Goal: Task Accomplishment & Management: Manage account settings

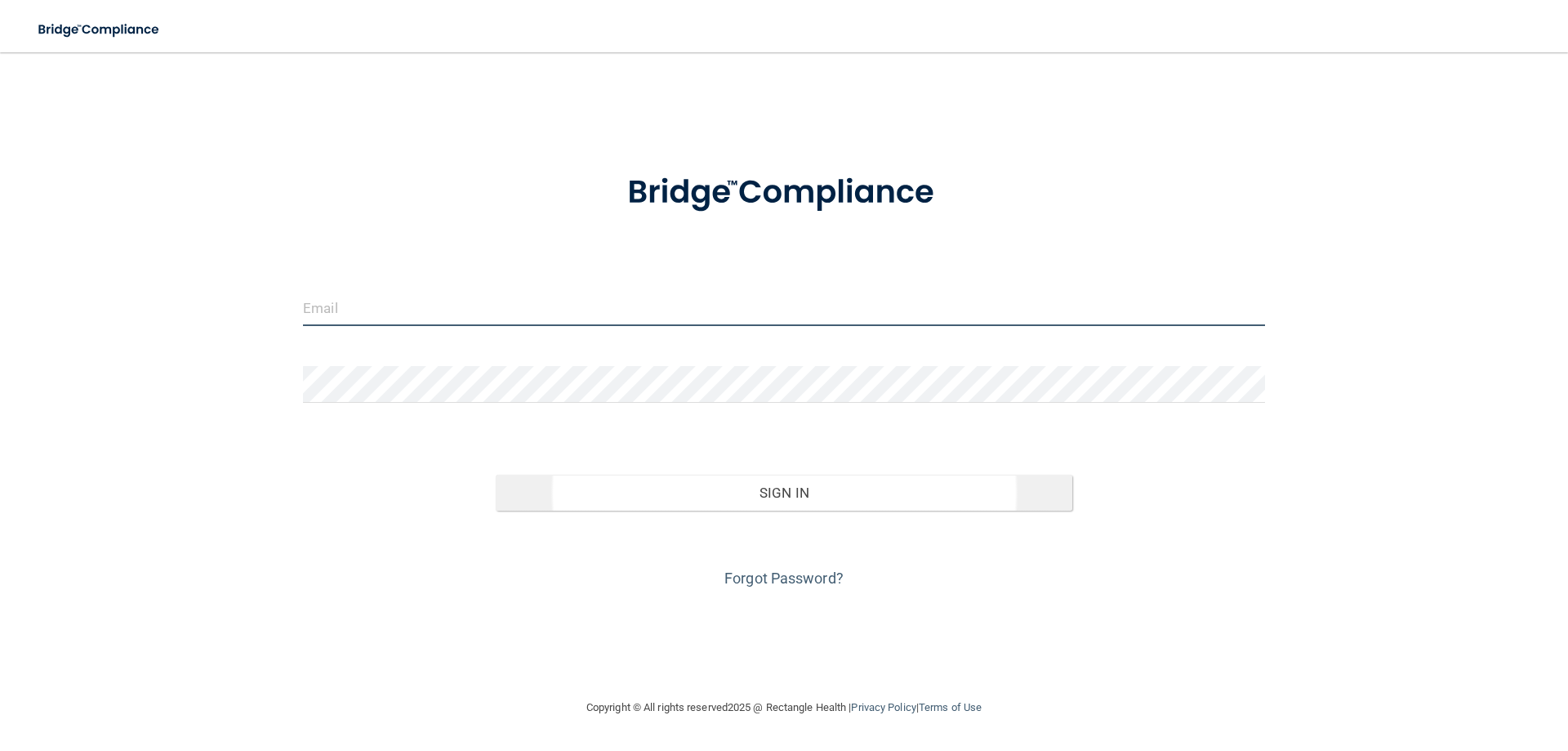
type input "[EMAIL_ADDRESS][DOMAIN_NAME]"
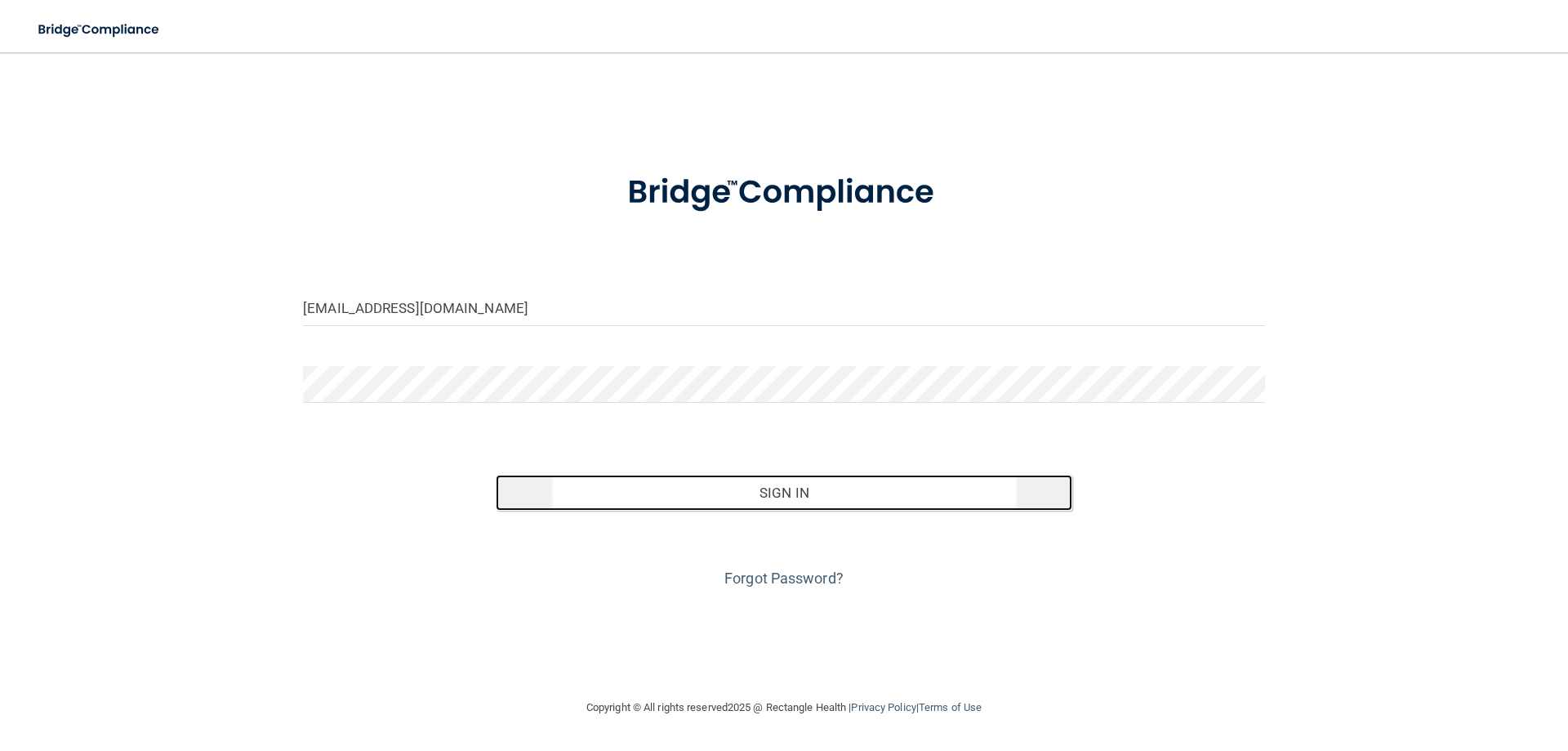
click at [759, 503] on button "Sign In" at bounding box center [784, 492] width 577 height 36
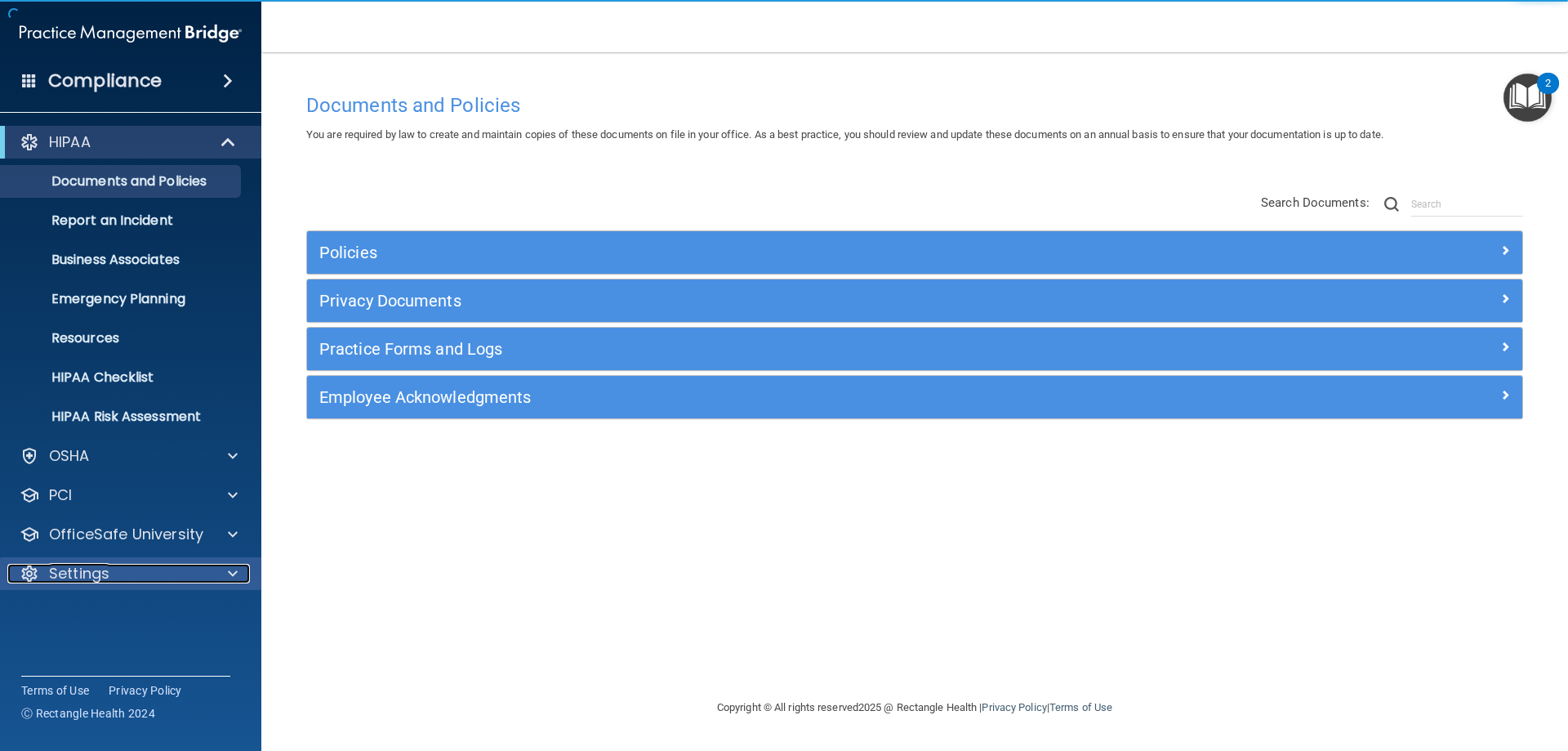
click at [101, 571] on p "Settings" at bounding box center [78, 573] width 60 height 19
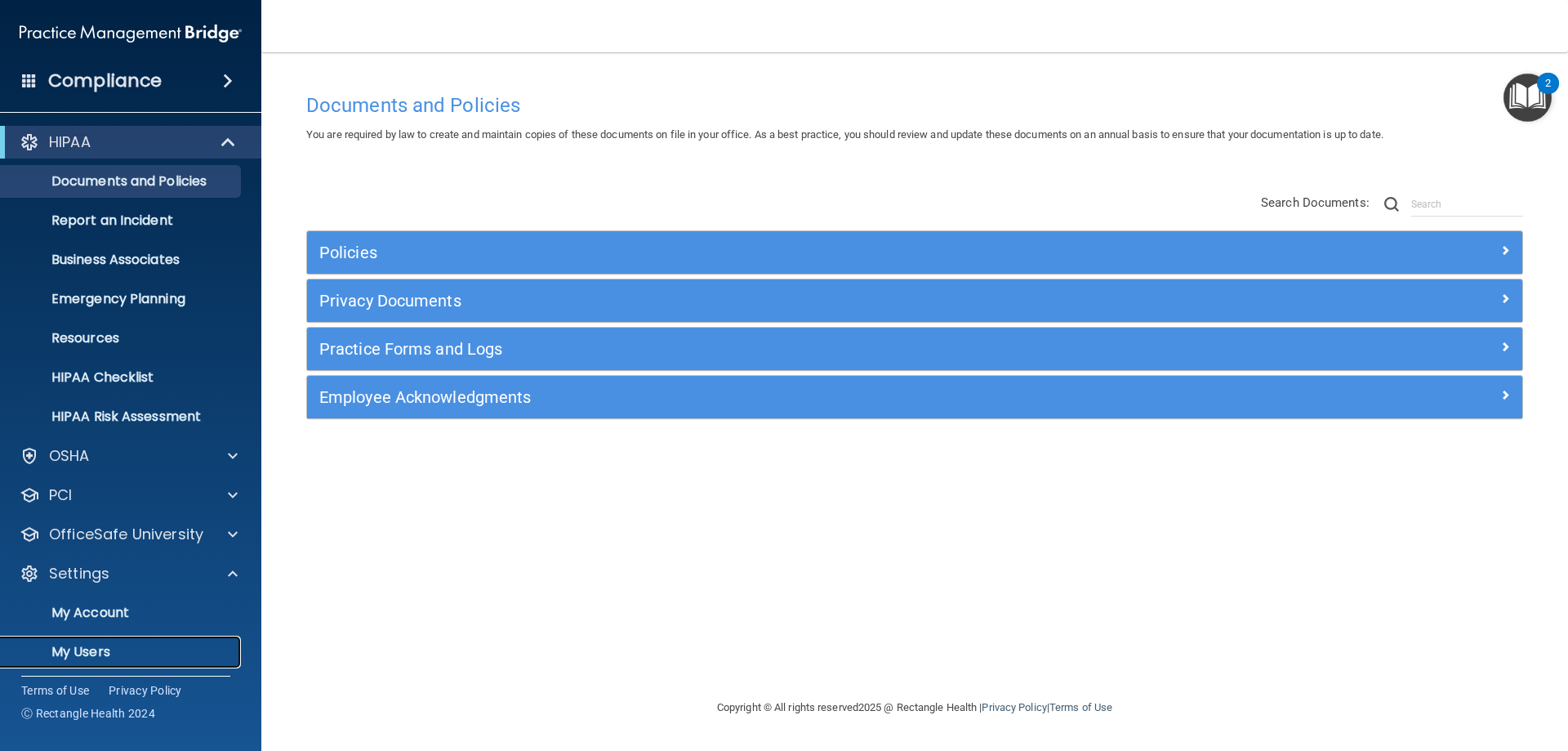
click at [102, 660] on p "My Users" at bounding box center [121, 652] width 223 height 17
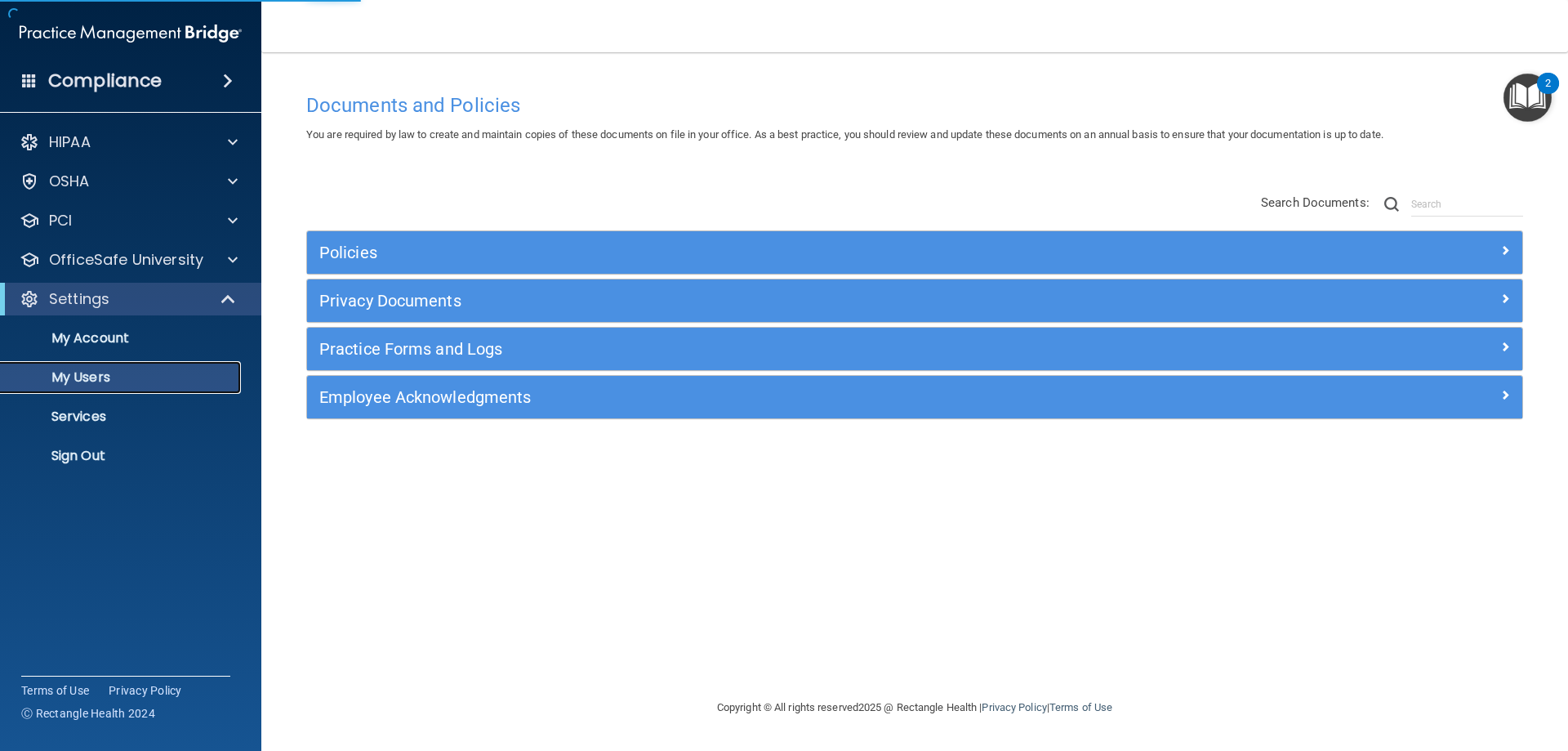
select select "20"
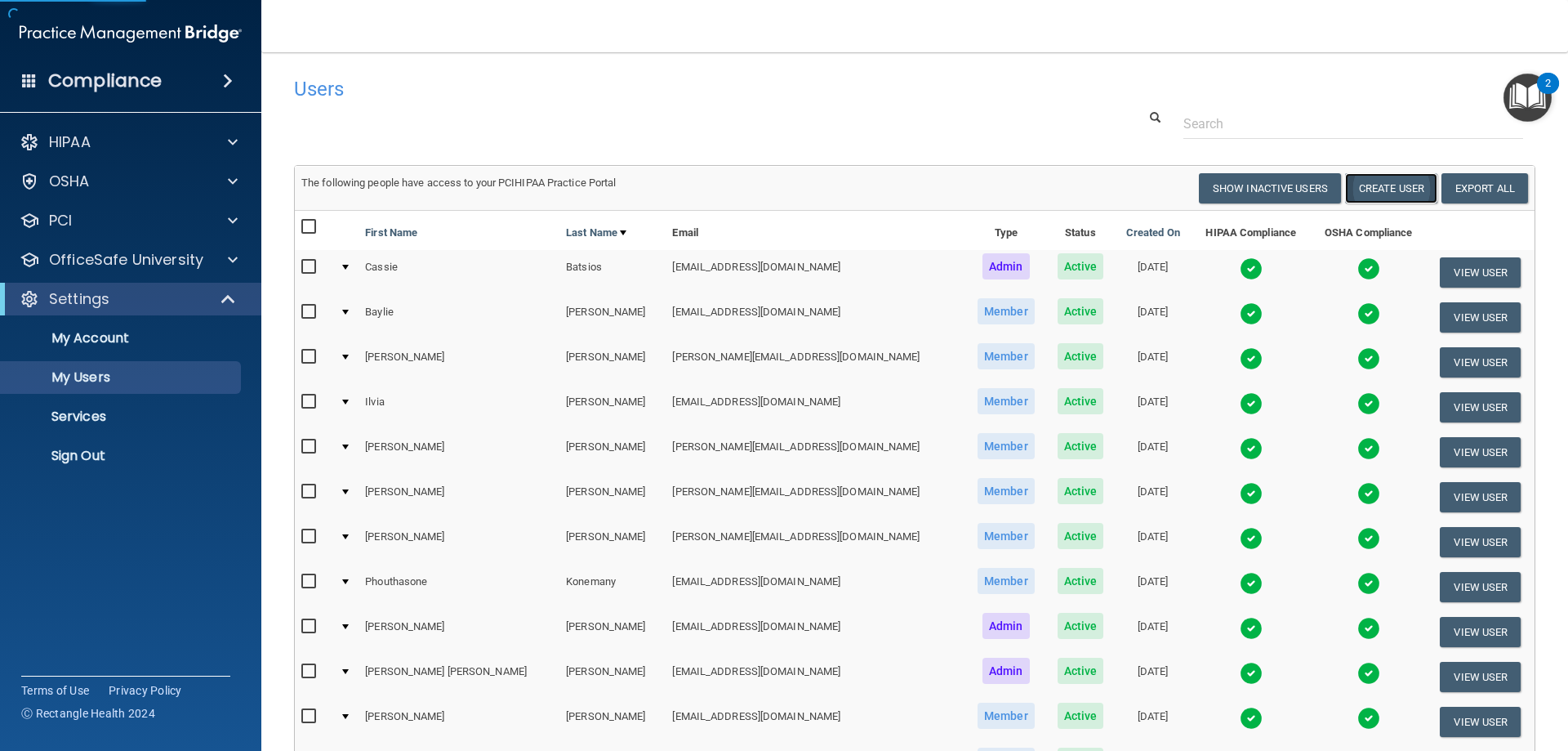
click at [1360, 186] on button "Create User" at bounding box center [1392, 188] width 92 height 30
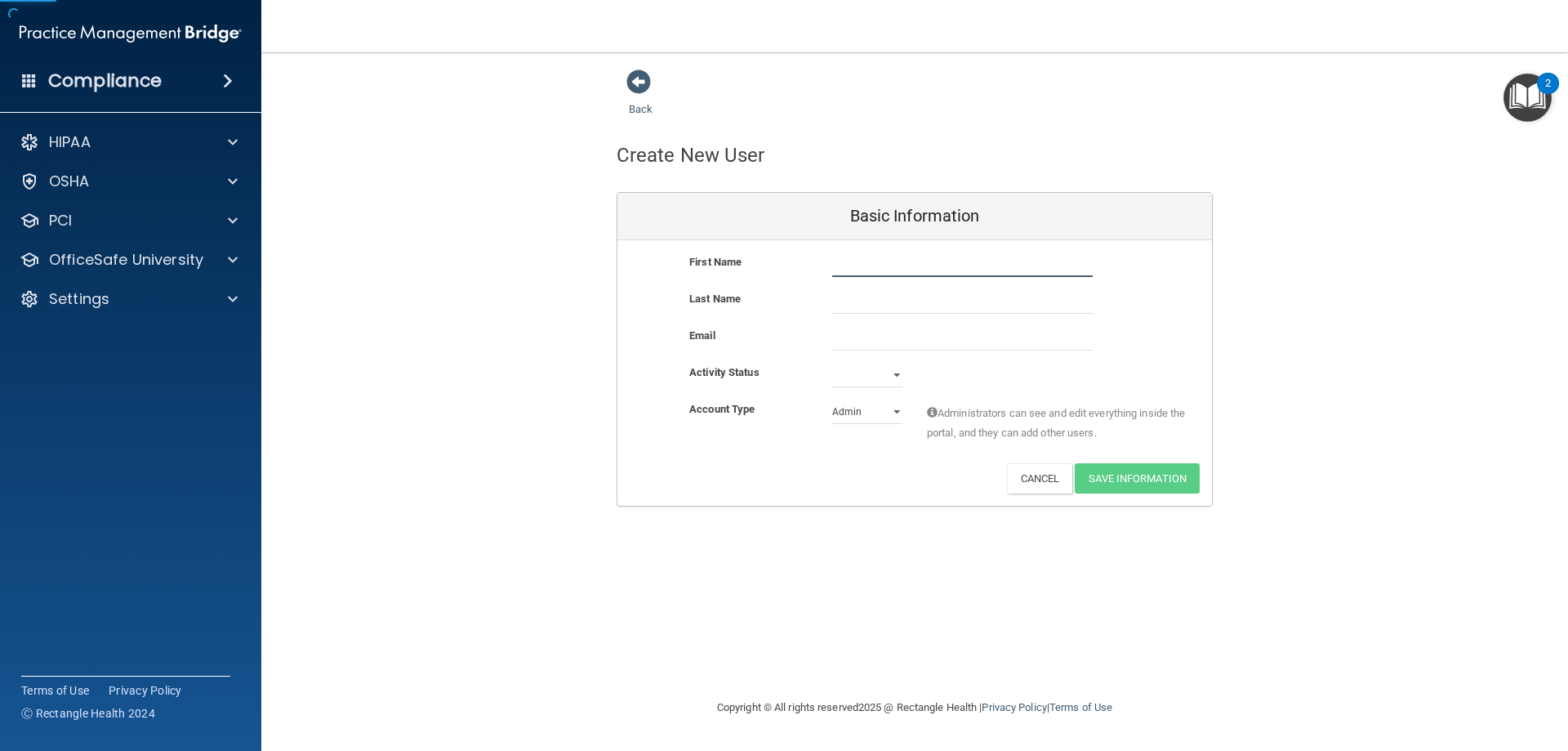
click at [864, 273] on input "text" at bounding box center [962, 264] width 260 height 25
type input "[PERSON_NAME]"
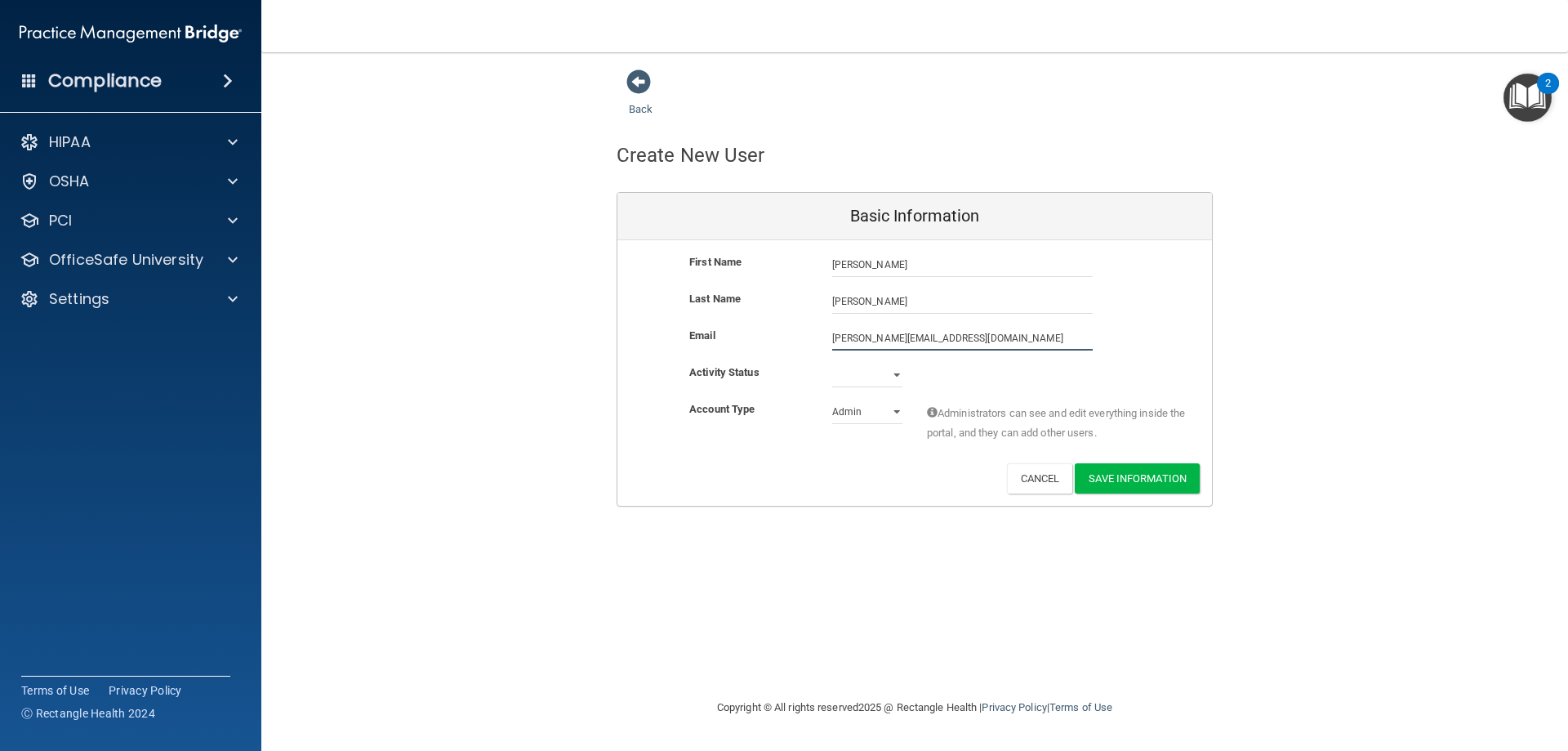
type input "[PERSON_NAME][EMAIL_ADDRESS][DOMAIN_NAME]"
click at [869, 377] on select "Active Inactive" at bounding box center [867, 378] width 70 height 25
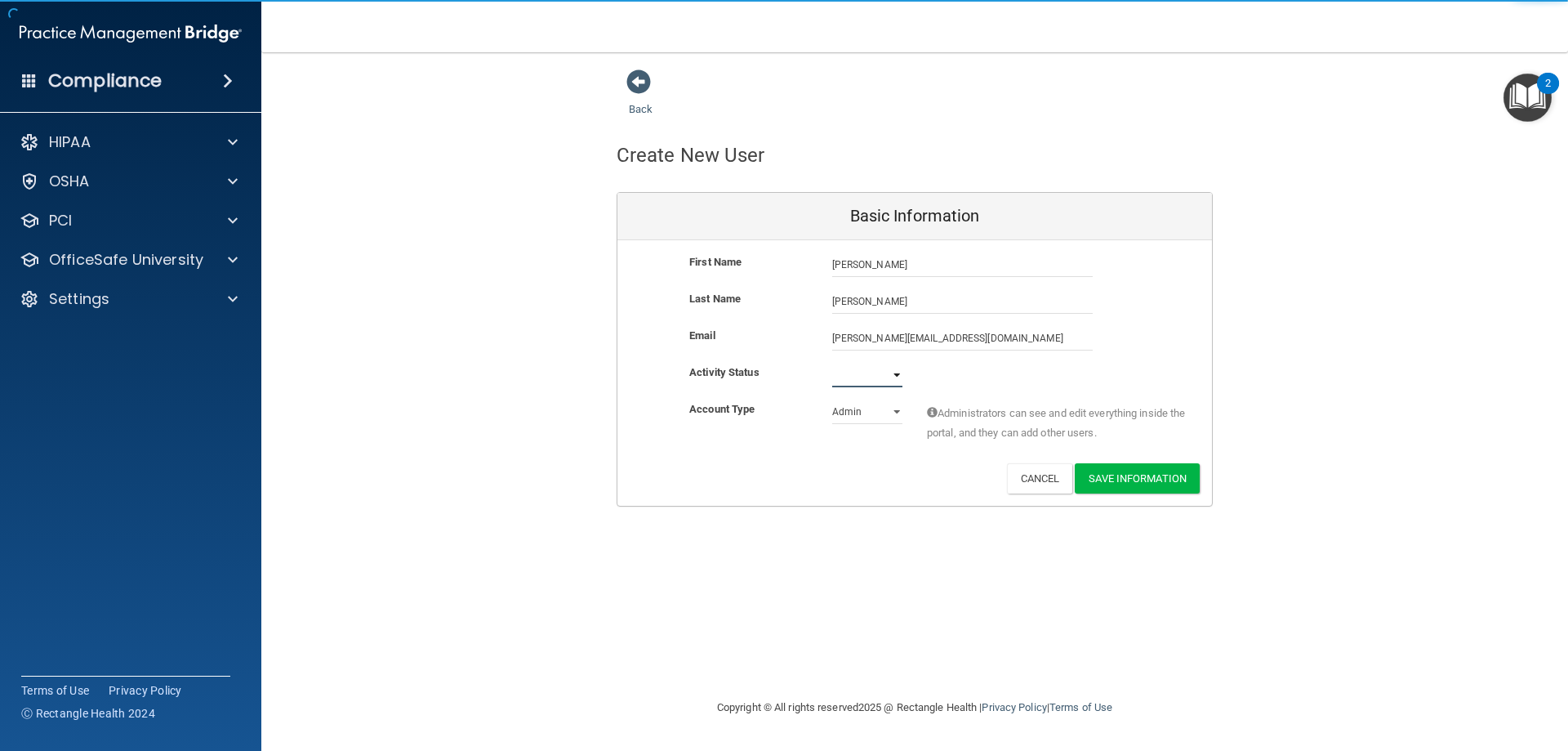
select select "active"
click at [832, 363] on select "Active Inactive" at bounding box center [867, 375] width 70 height 25
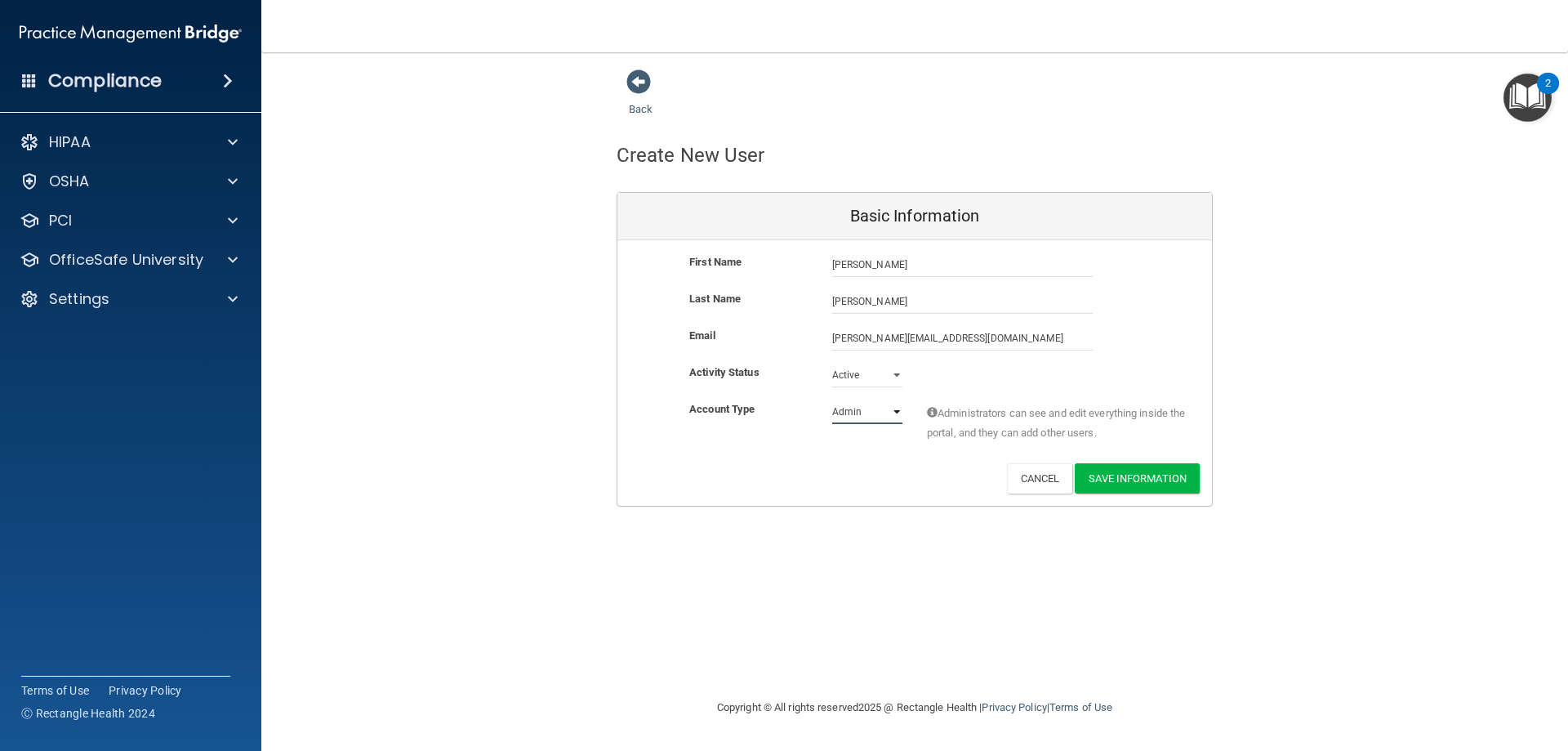
click at [867, 409] on select "Admin Member" at bounding box center [867, 411] width 70 height 25
select select "practice_member"
click at [832, 399] on select "Admin Member" at bounding box center [867, 411] width 70 height 25
click at [1127, 482] on button "Save Information" at bounding box center [1137, 478] width 125 height 30
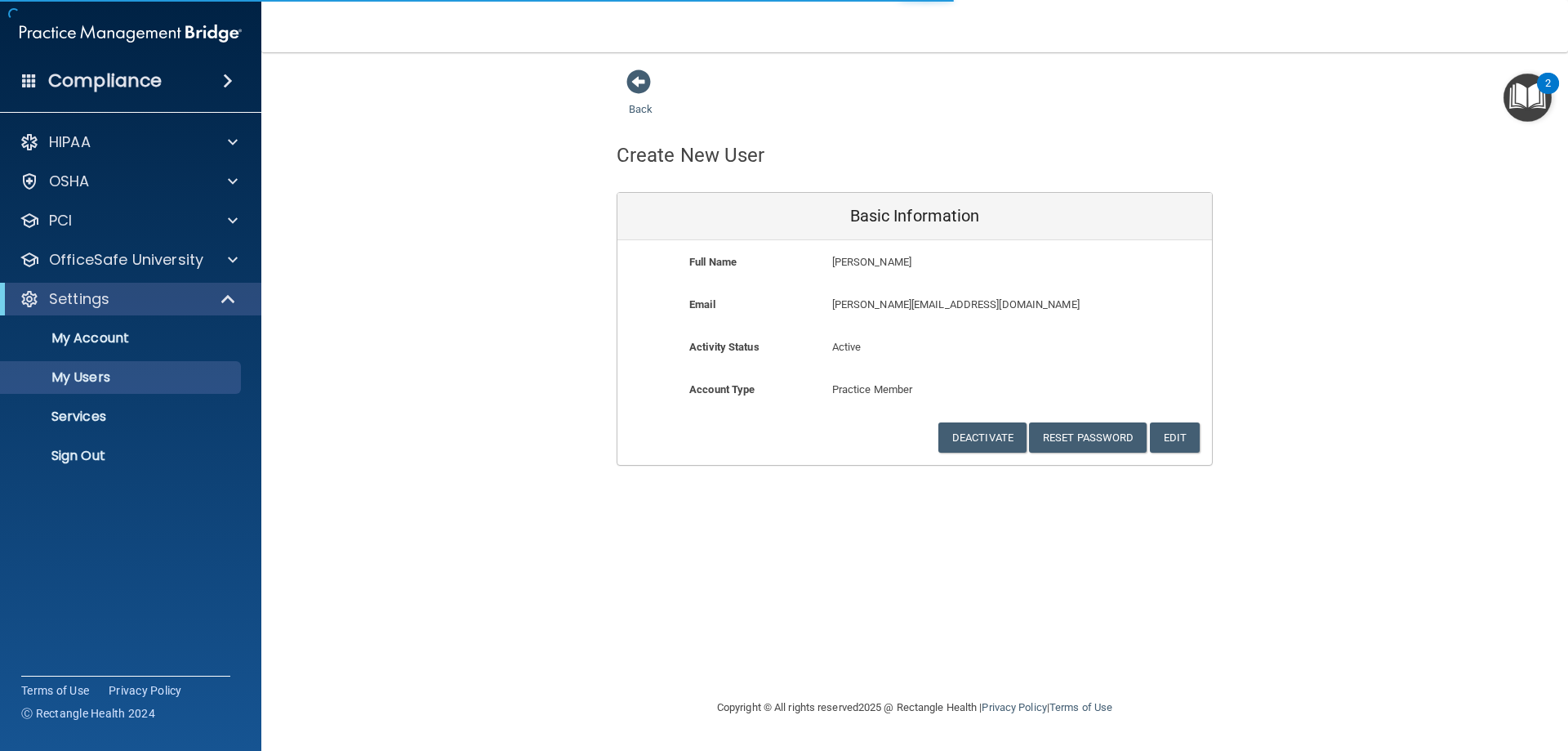
select select "20"
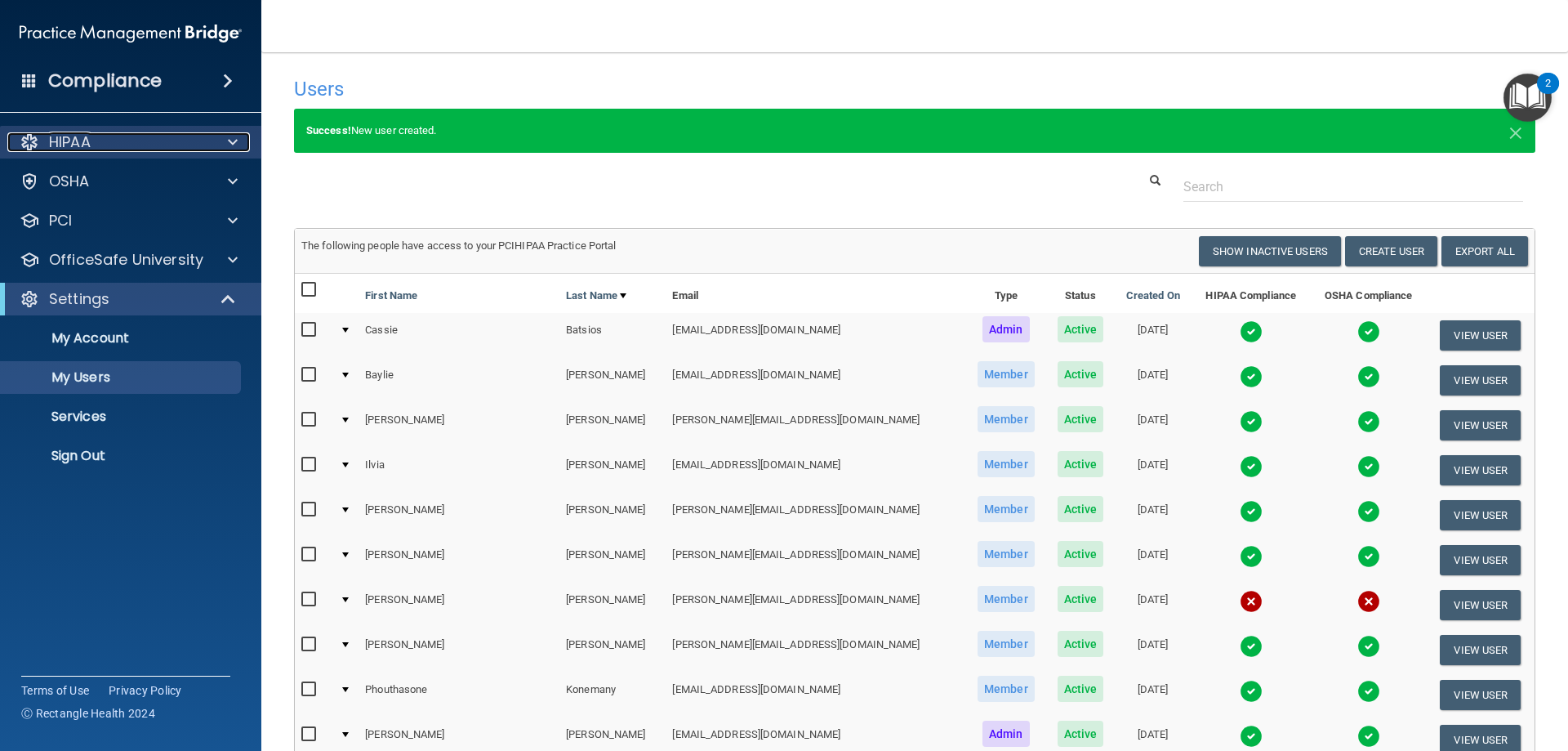
click at [139, 139] on div "HIPAA" at bounding box center [108, 141] width 202 height 19
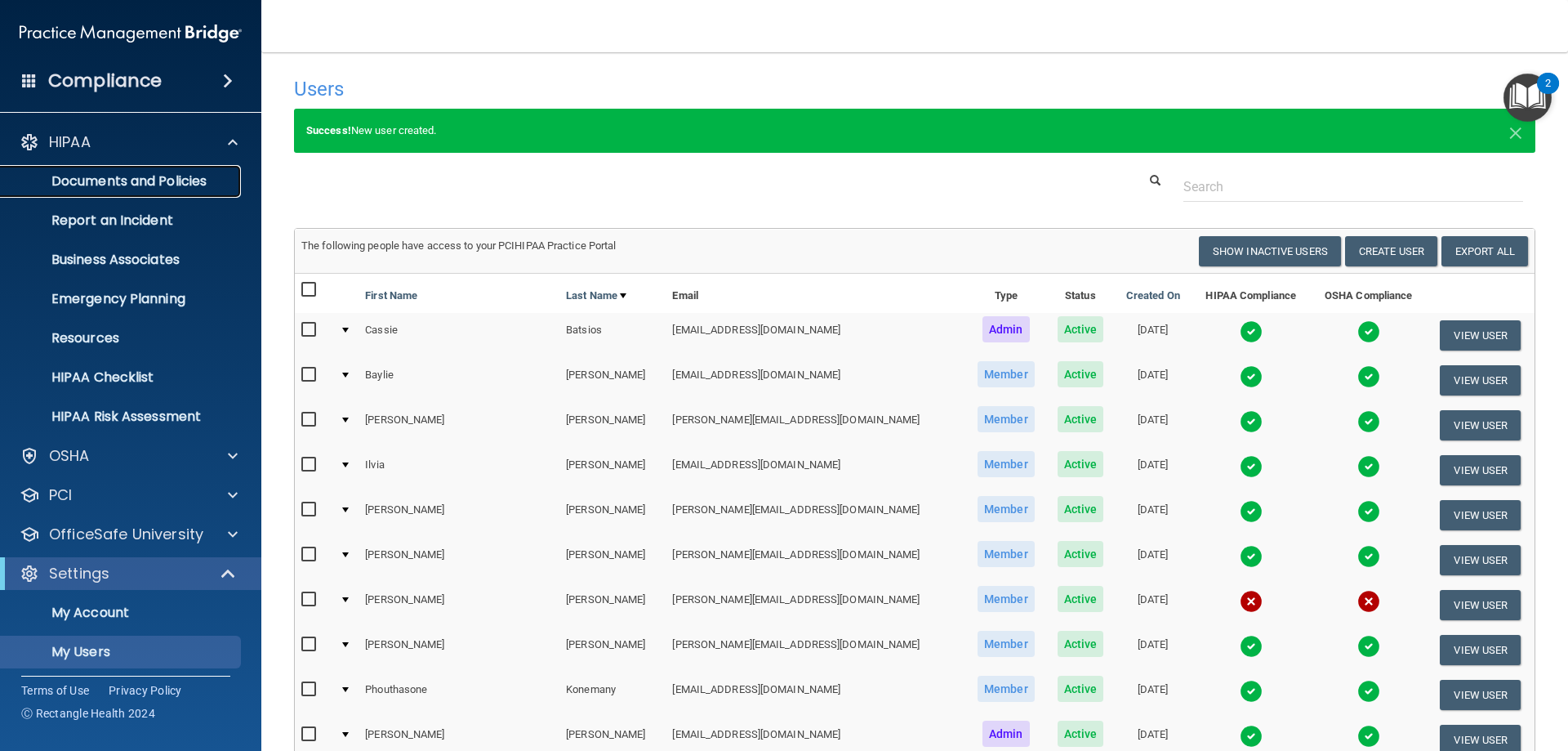
click at [161, 173] on p "Documents and Policies" at bounding box center [121, 181] width 223 height 17
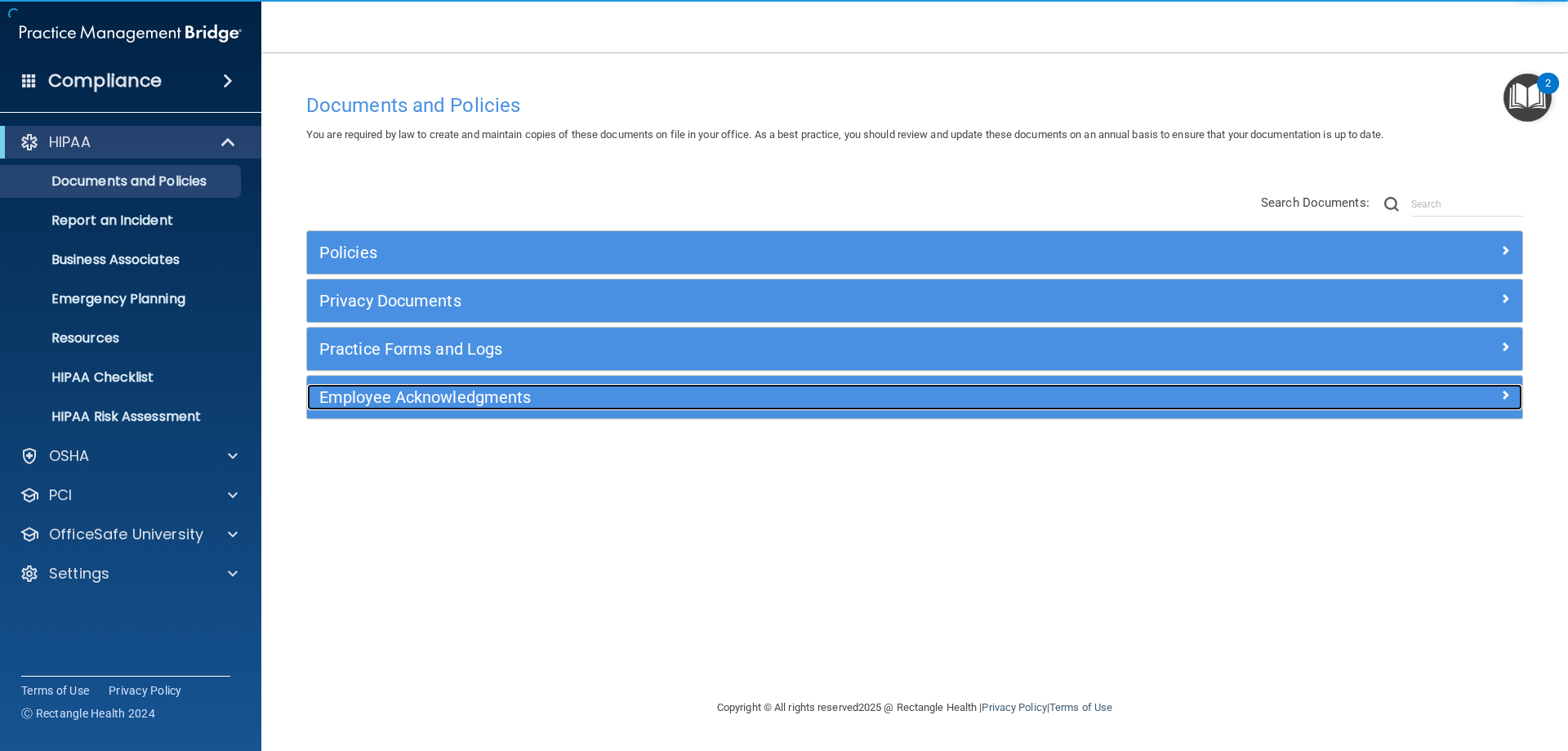
click at [403, 393] on h5 "Employee Acknowledgments" at bounding box center [763, 396] width 887 height 18
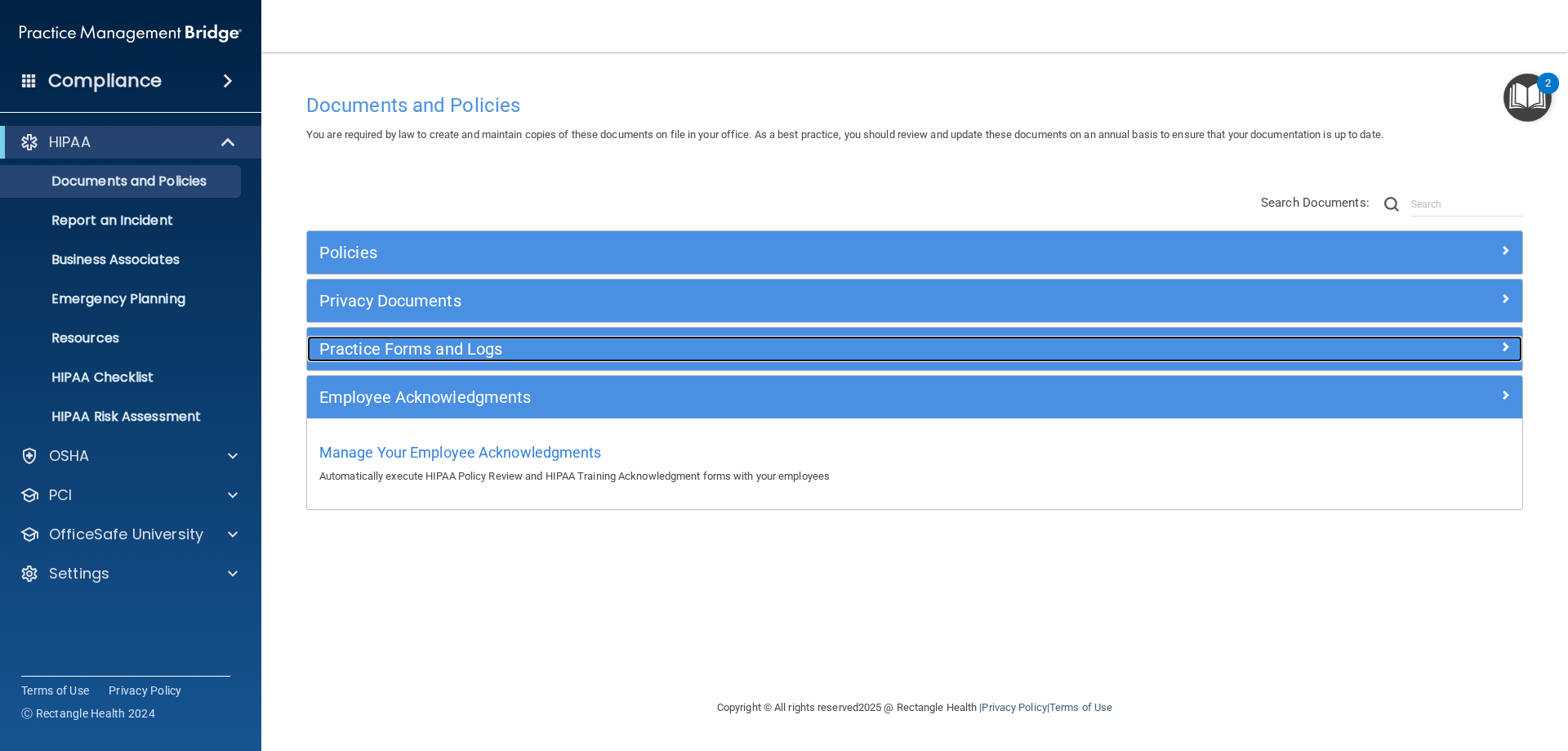
click at [402, 352] on h5 "Practice Forms and Logs" at bounding box center [763, 348] width 887 height 18
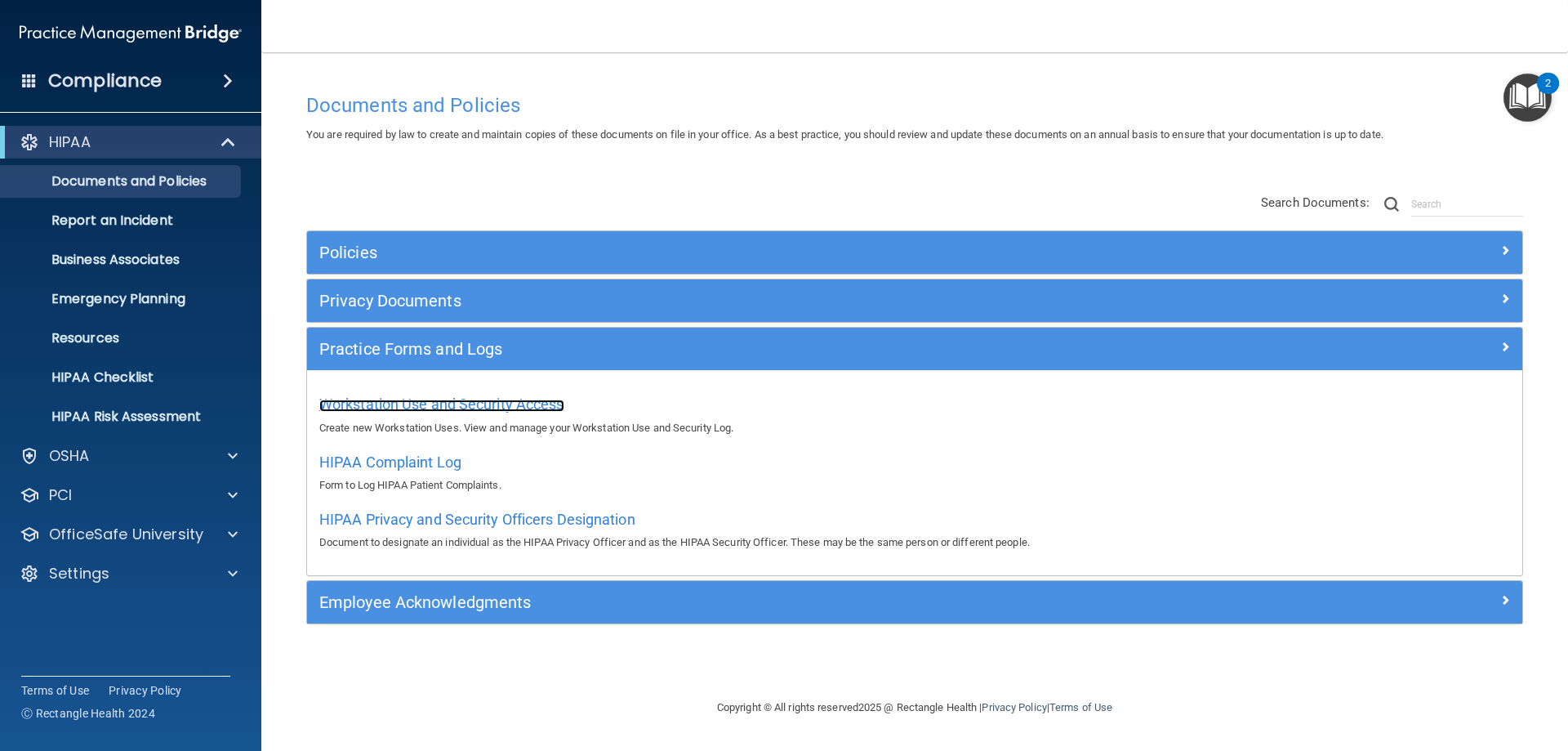
click at [398, 409] on span "Workstation Use and Security Access" at bounding box center [441, 404] width 245 height 18
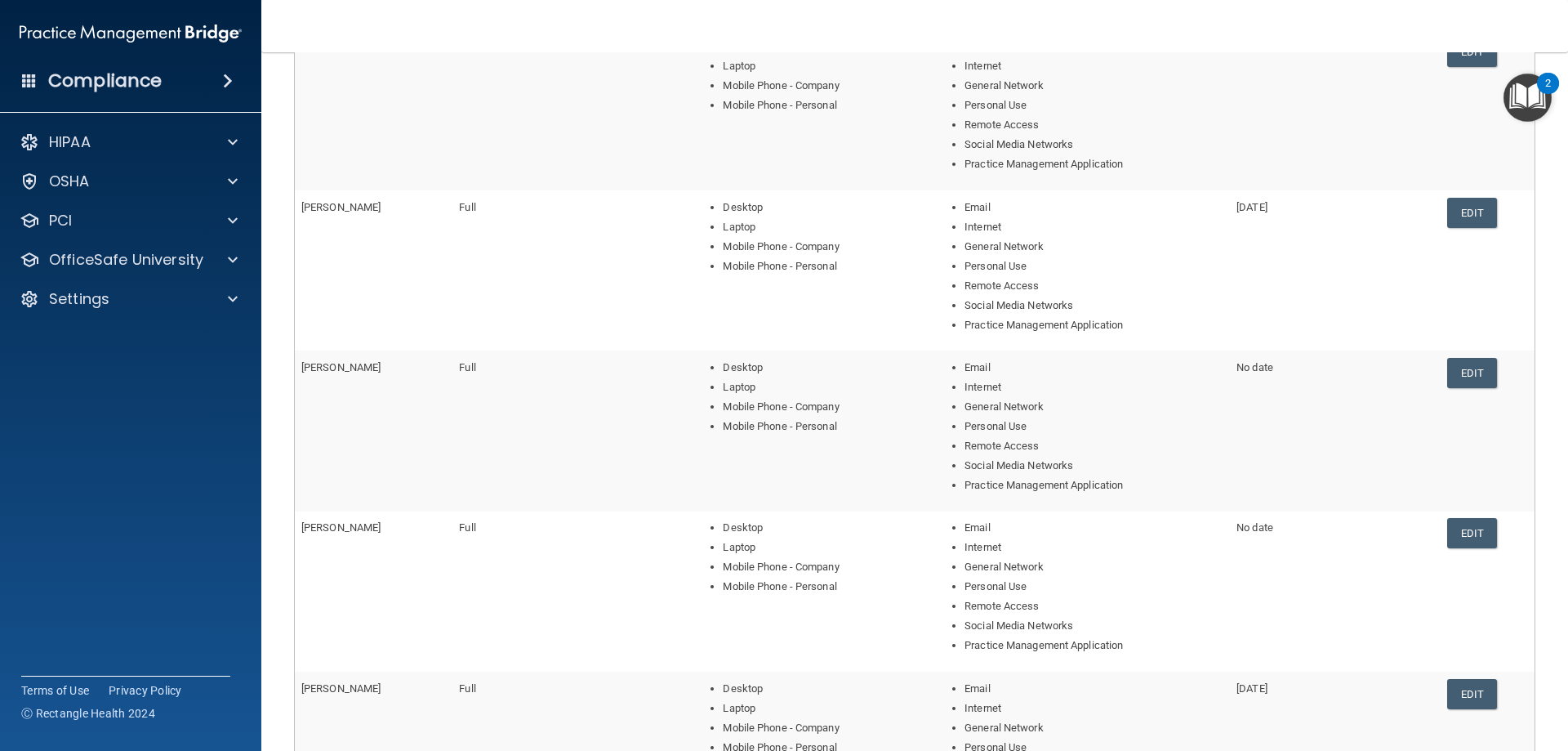
scroll to position [591, 0]
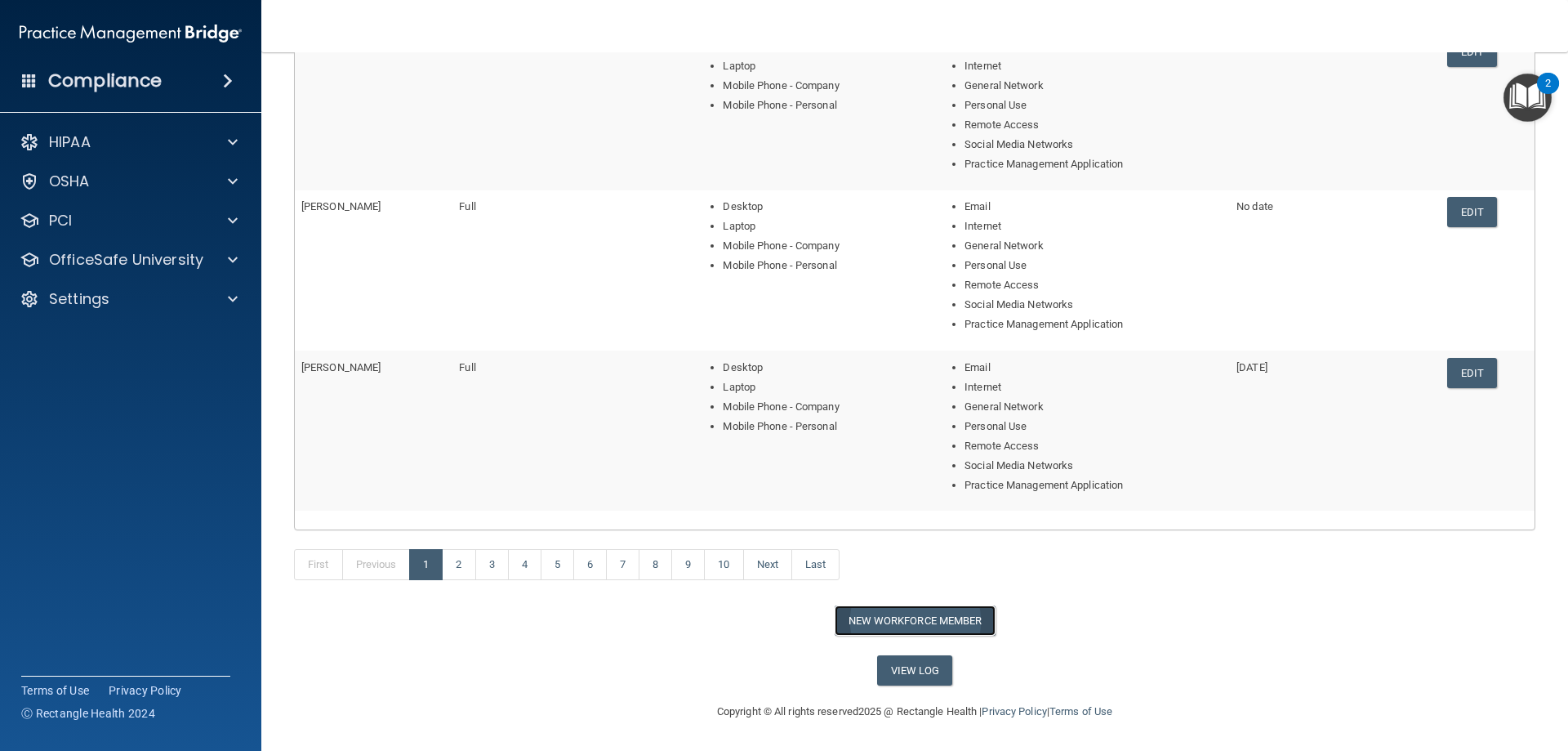
click at [917, 620] on button "New Workforce Member" at bounding box center [915, 620] width 161 height 30
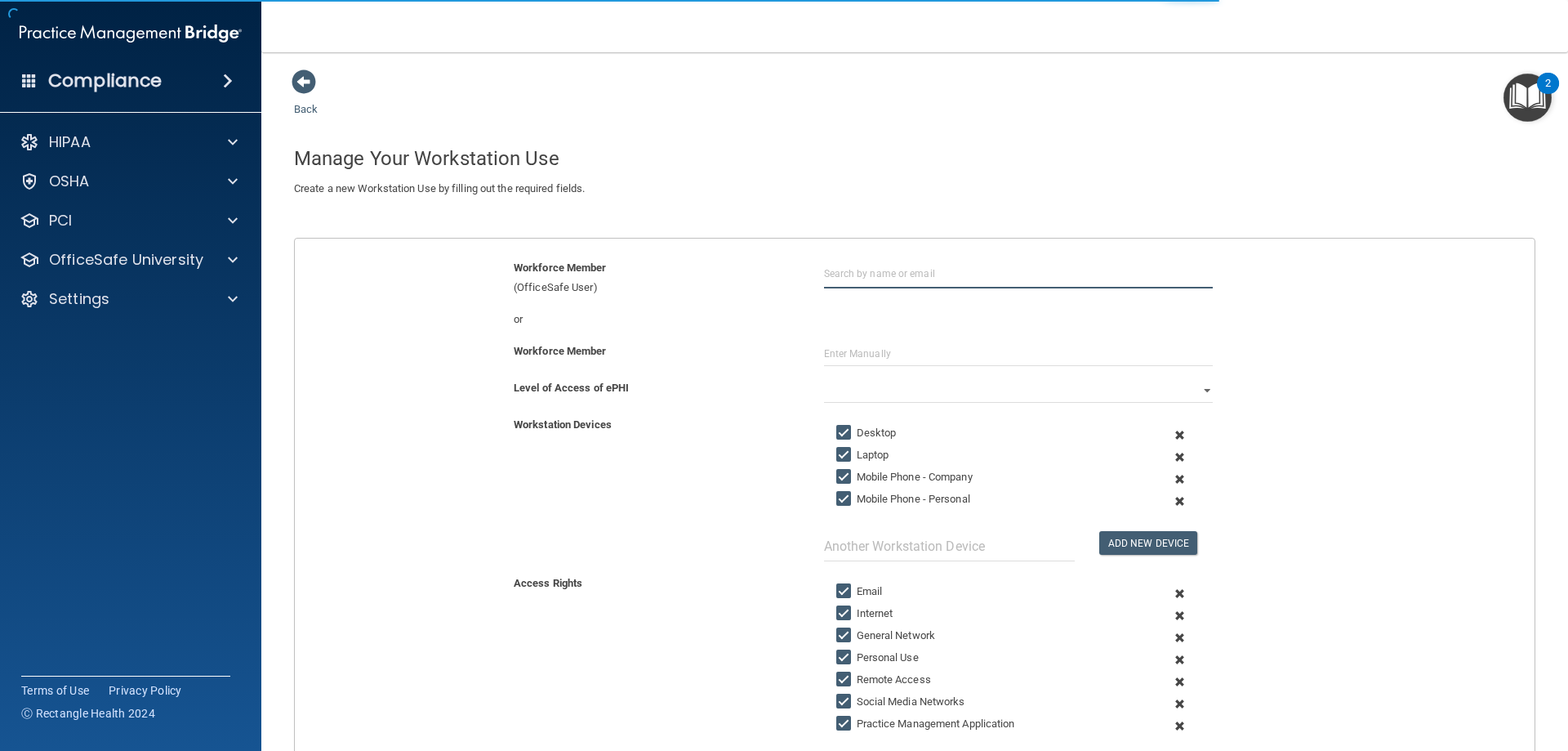
click at [917, 270] on input "text" at bounding box center [1018, 273] width 389 height 30
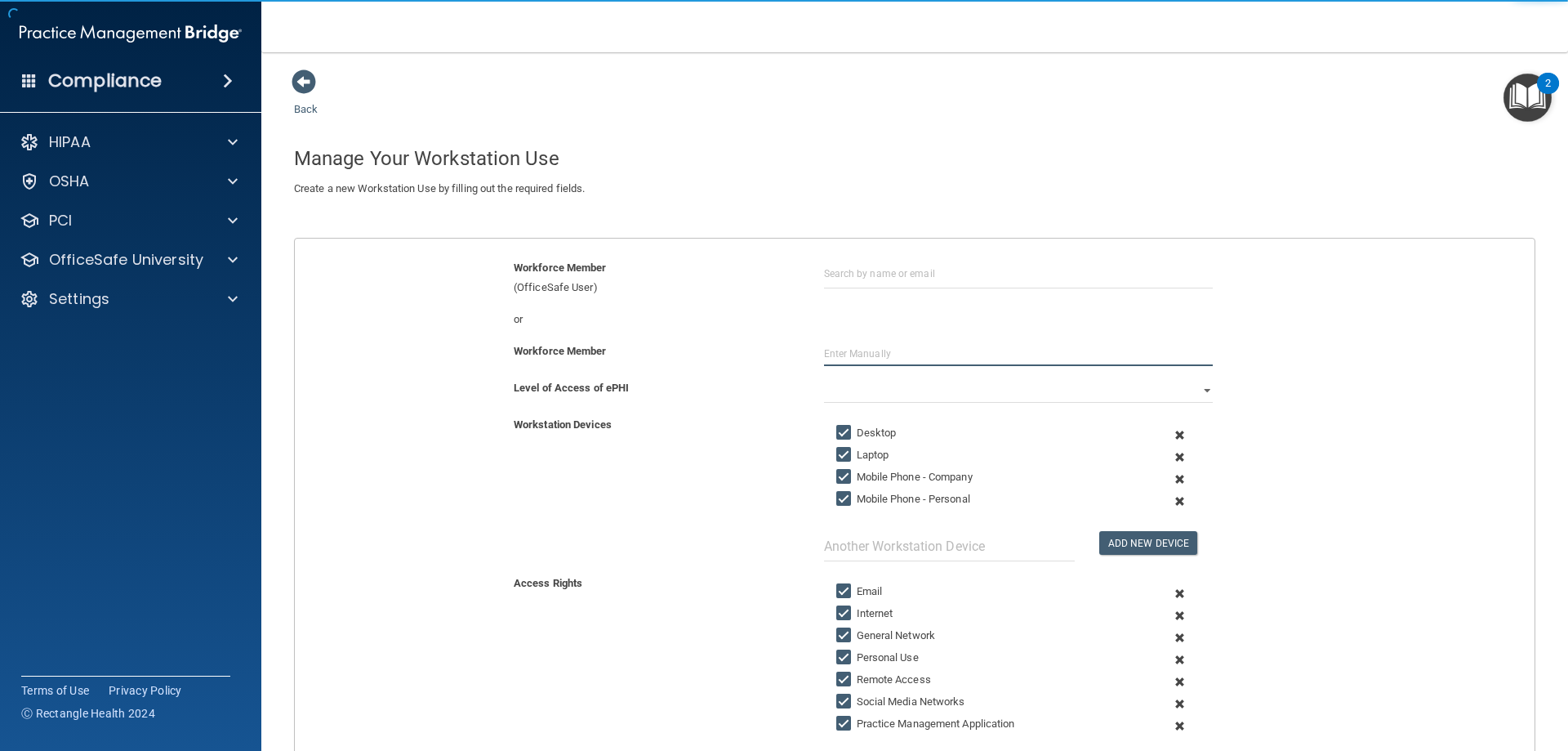
click at [876, 353] on input "text" at bounding box center [1018, 354] width 389 height 25
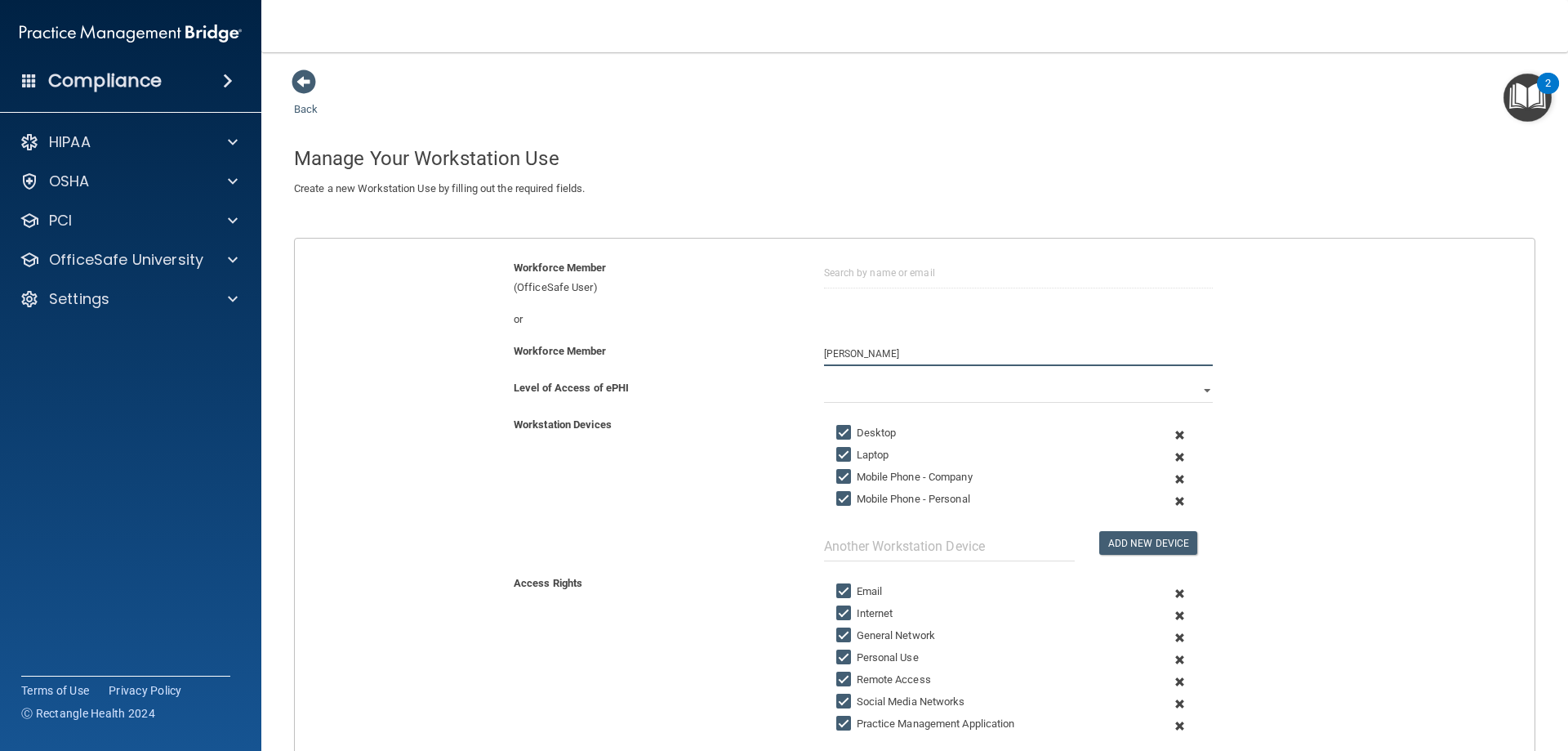
type input "[PERSON_NAME]"
click at [875, 394] on select "Full Limited None" at bounding box center [1018, 390] width 389 height 25
click at [824, 378] on select "Full Limited None" at bounding box center [1018, 390] width 389 height 25
click at [745, 425] on div "Workstation Devices" at bounding box center [657, 424] width 310 height 19
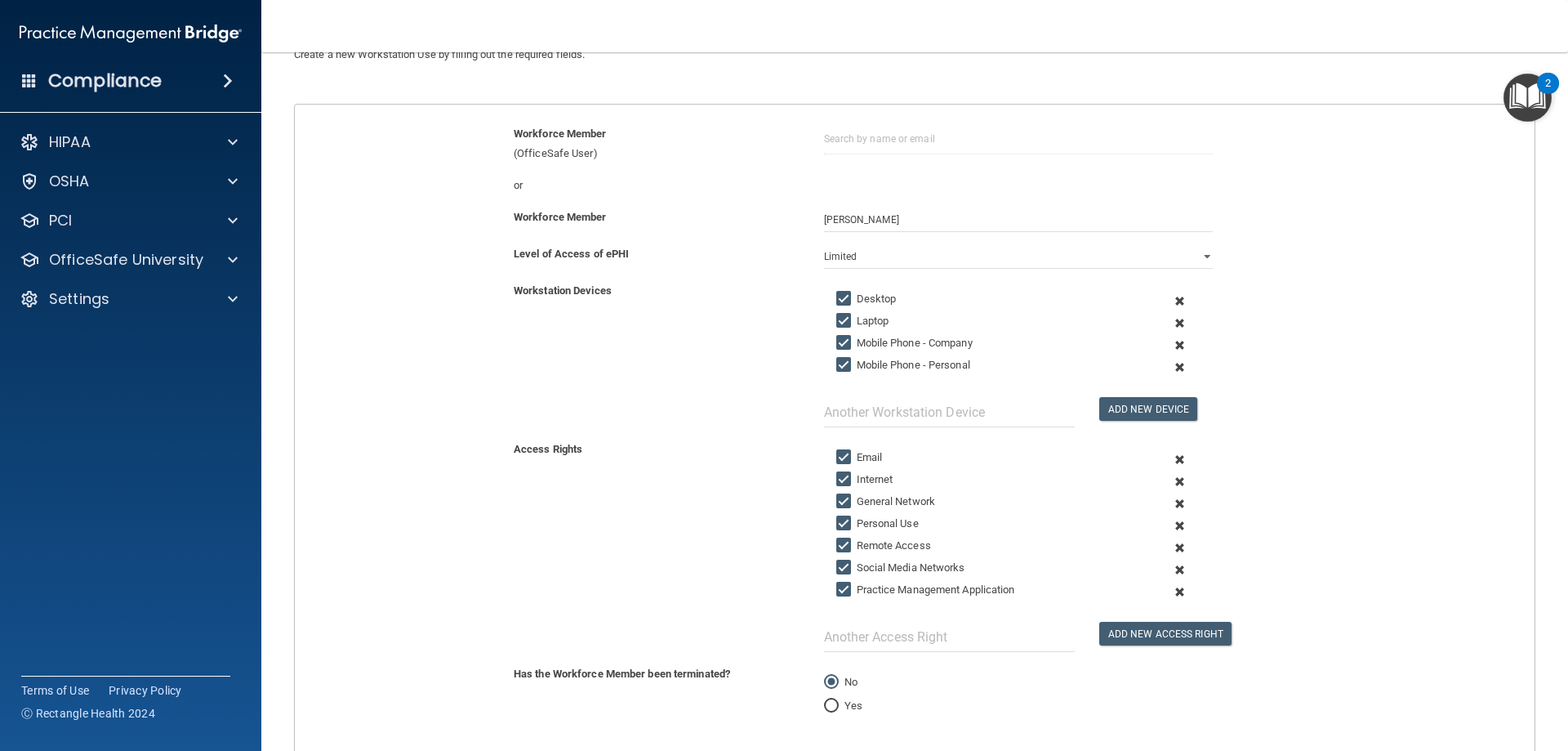
scroll to position [256, 0]
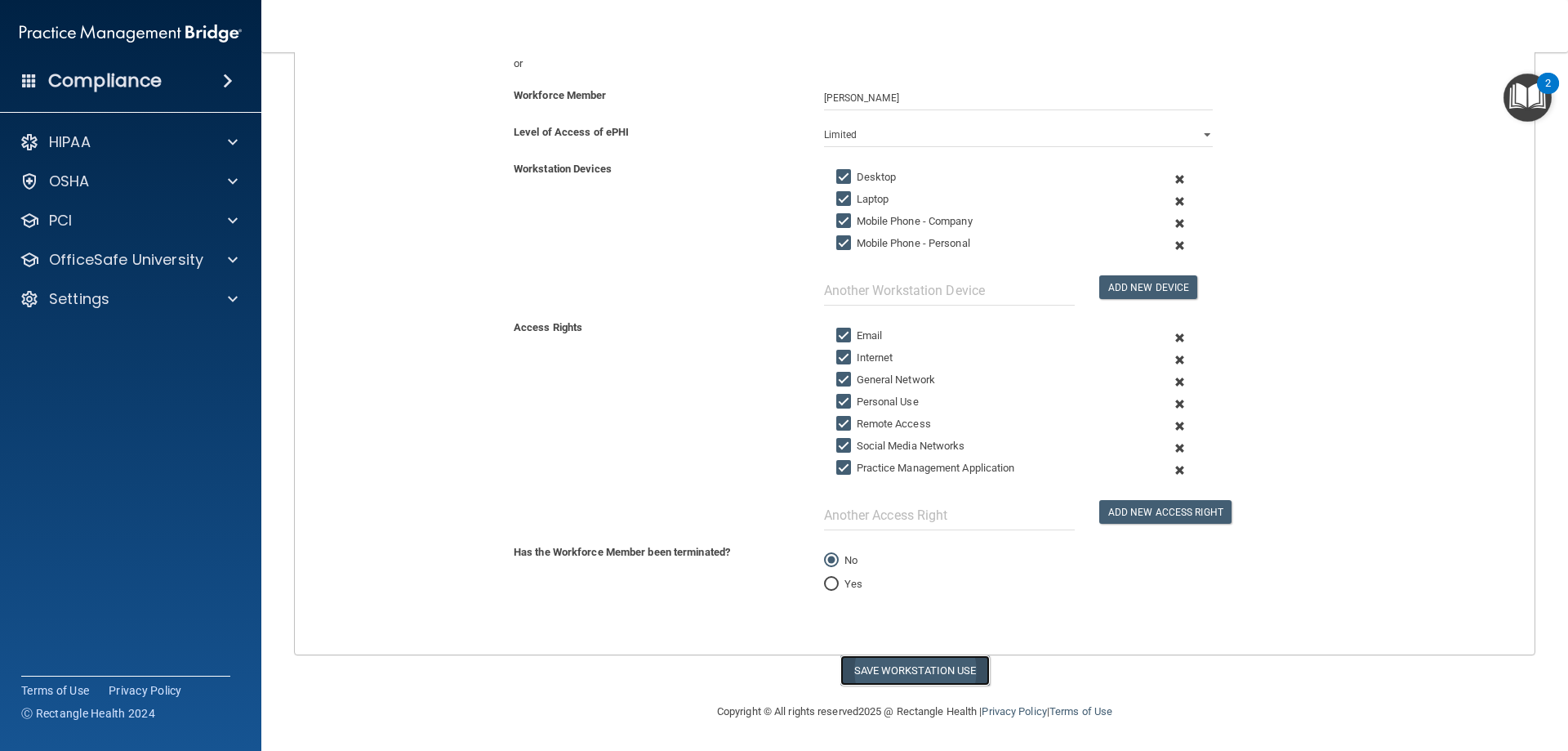
click at [938, 680] on button "Save Workstation Use" at bounding box center [915, 670] width 150 height 30
select select "? string:Full ?"
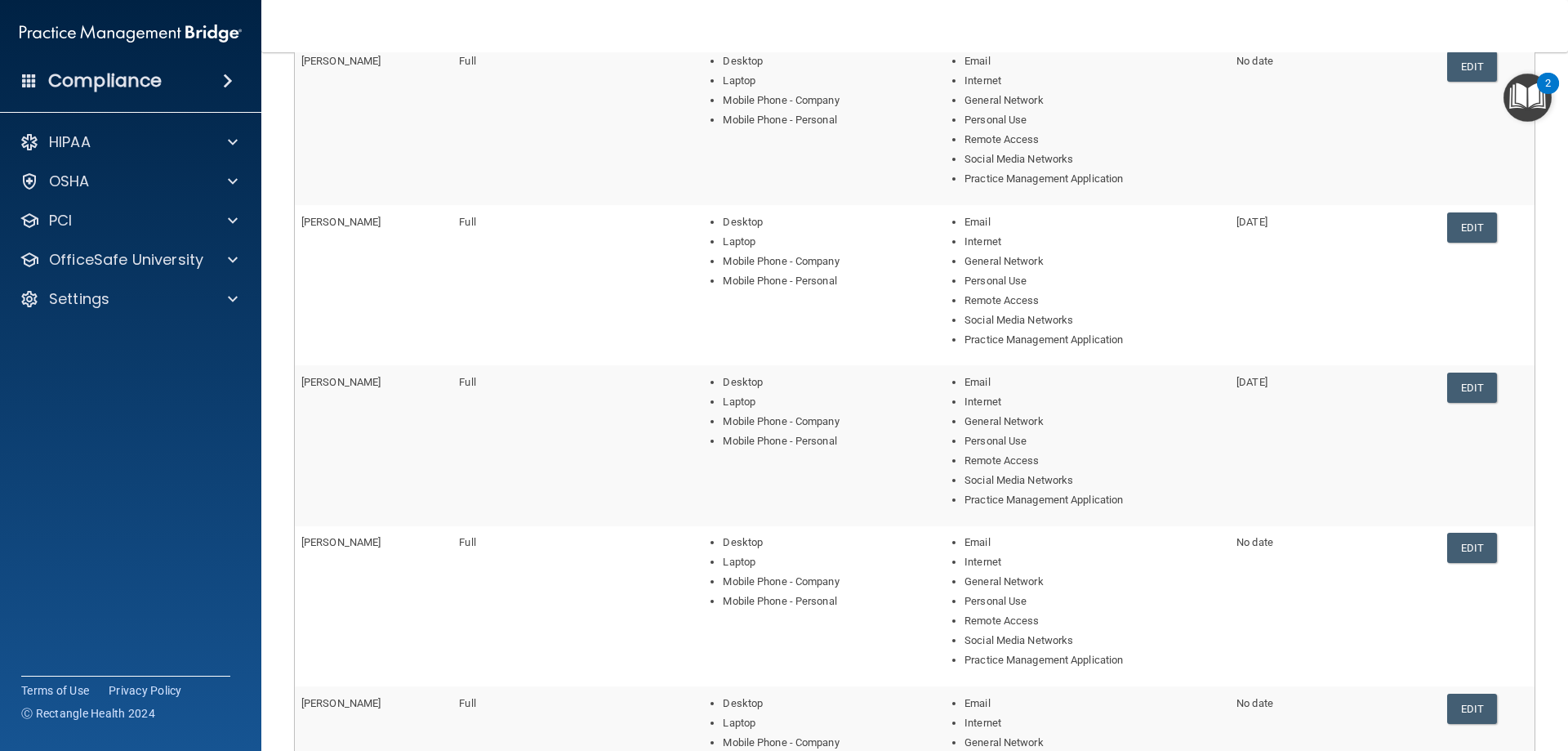
scroll to position [559, 0]
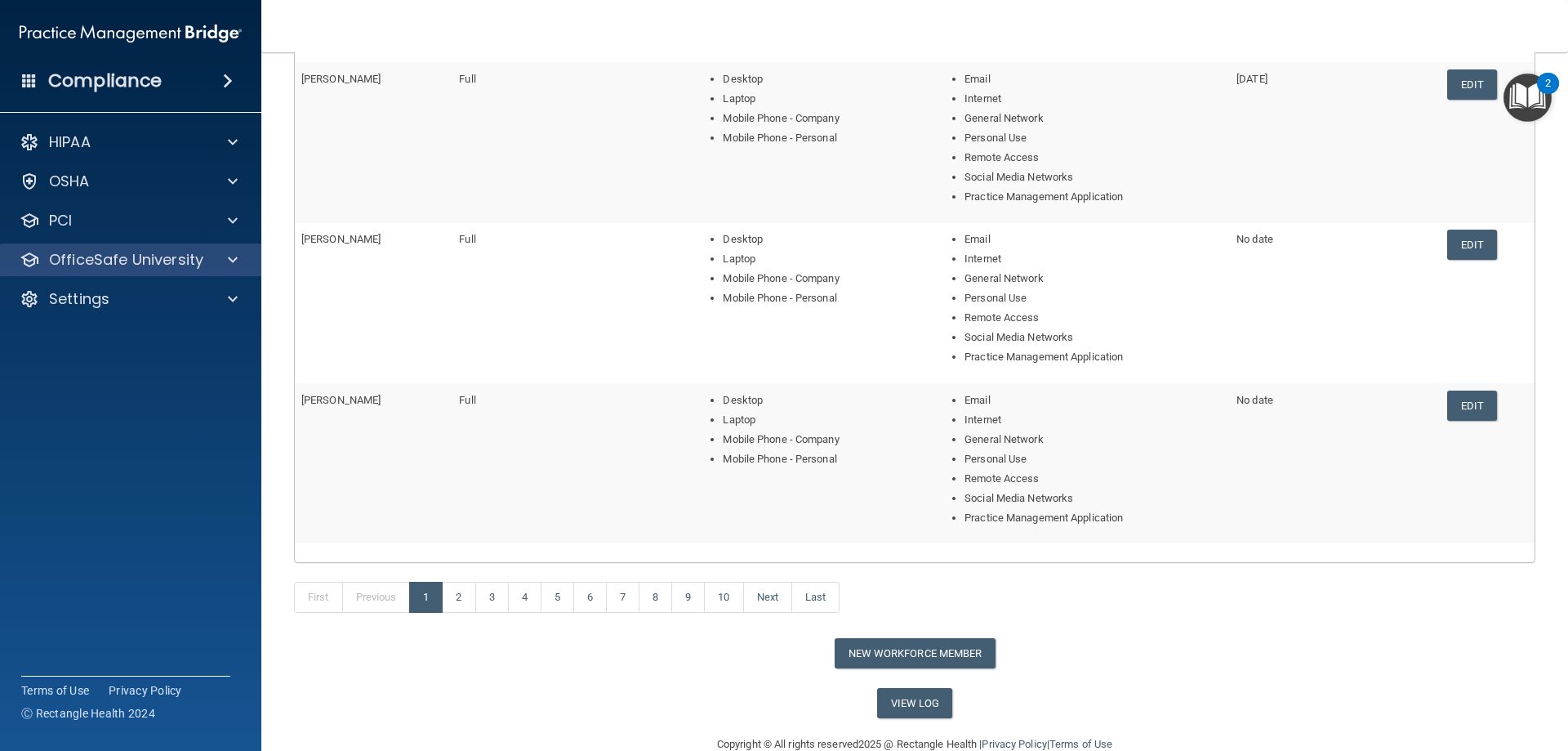
click at [77, 273] on div "OfficeSafe University" at bounding box center [131, 260] width 262 height 32
click at [97, 263] on p "OfficeSafe University" at bounding box center [126, 260] width 154 height 19
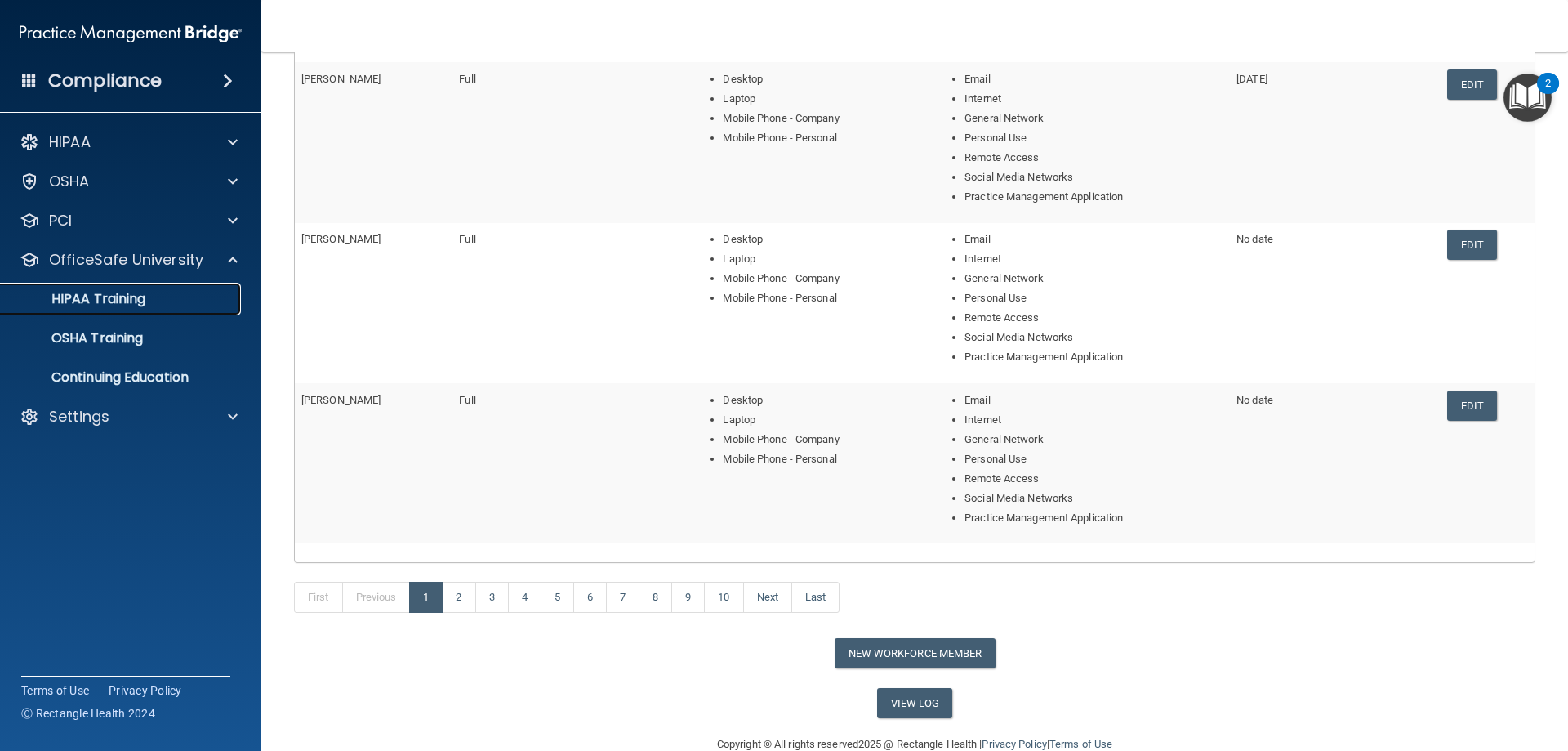
click at [107, 299] on p "HIPAA Training" at bounding box center [78, 299] width 135 height 17
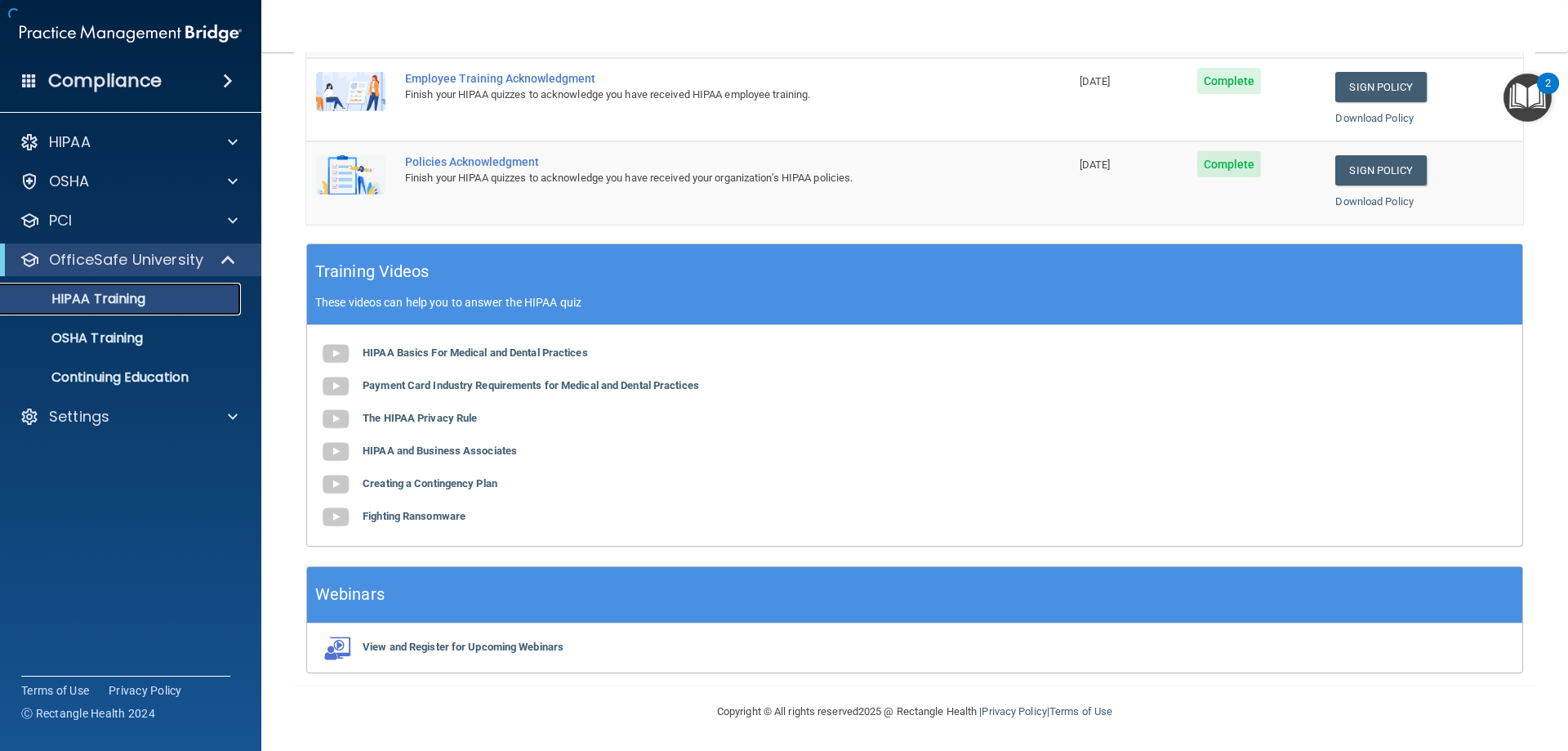
scroll to position [297, 0]
